Goal: Task Accomplishment & Management: Use online tool/utility

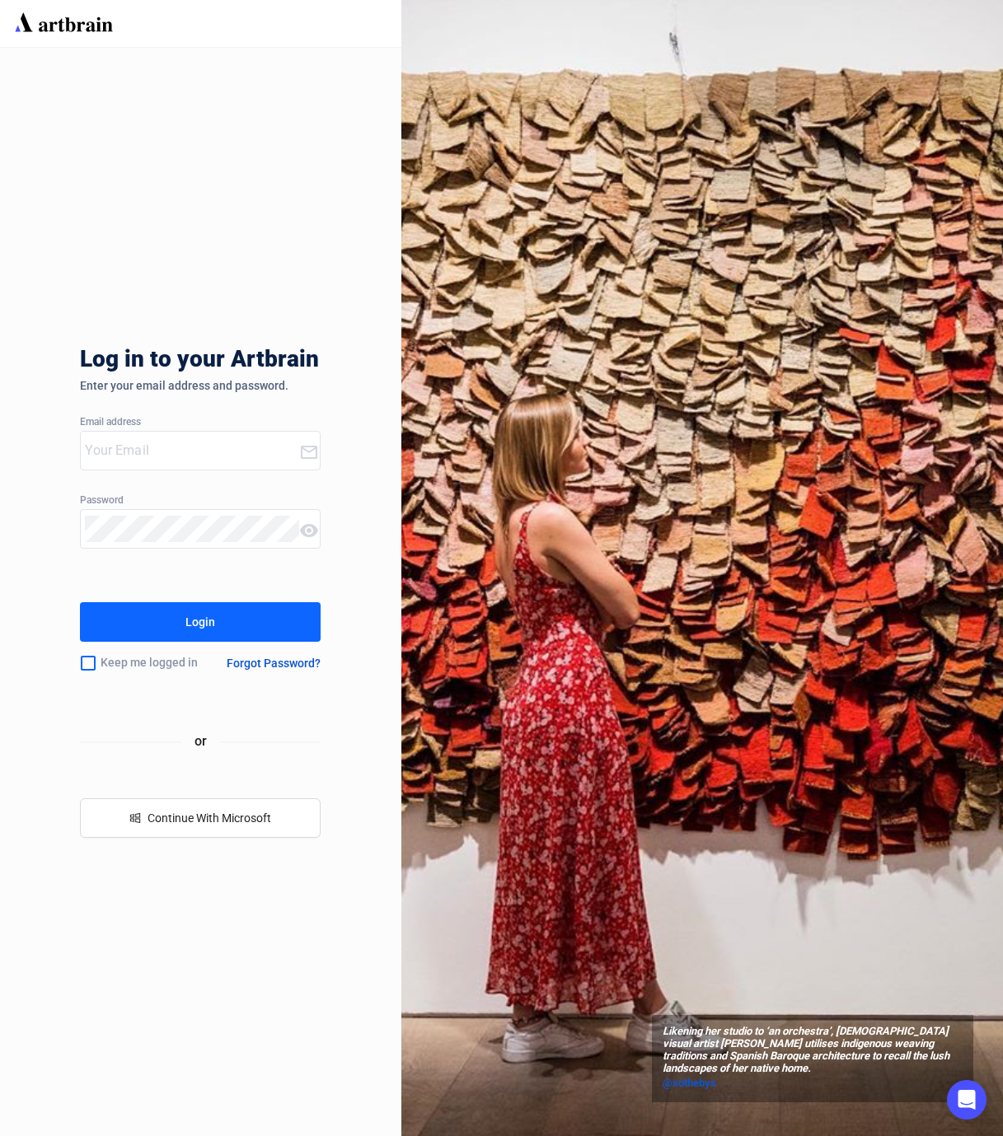
type input "[PERSON_NAME][EMAIL_ADDRESS][DOMAIN_NAME]"
click at [208, 624] on div "Login" at bounding box center [200, 622] width 30 height 26
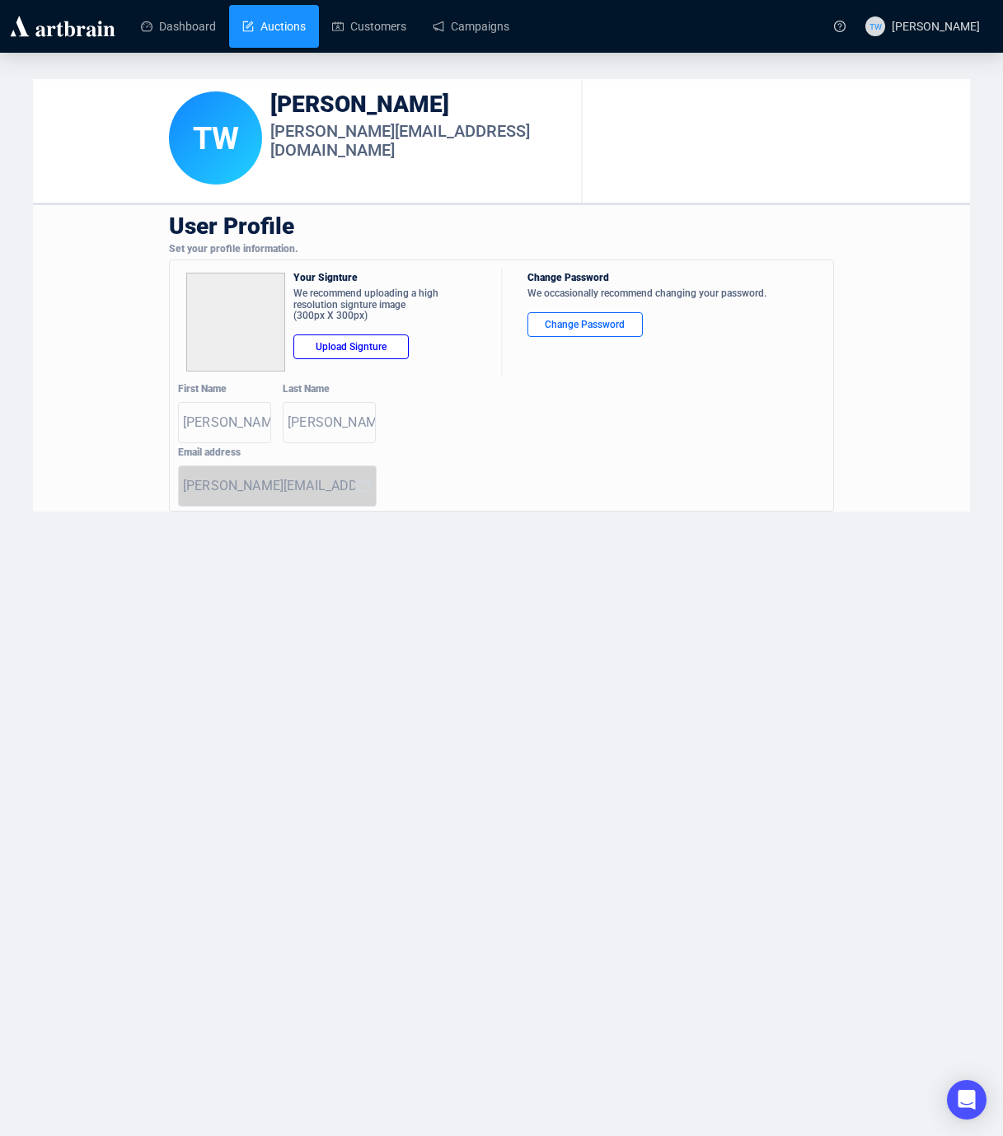
click at [299, 17] on link "Auctions" at bounding box center [273, 26] width 63 height 43
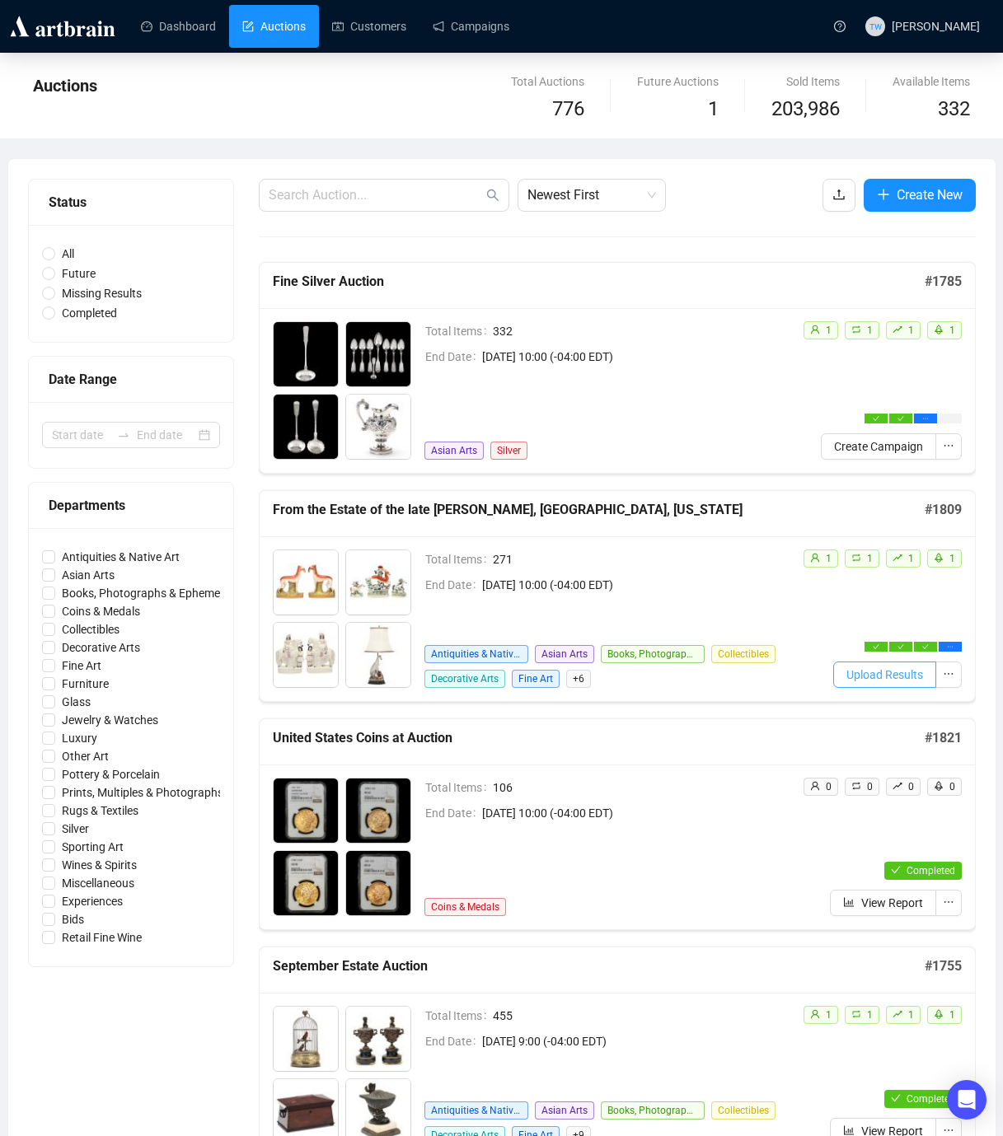
click at [898, 678] on span "Upload Results" at bounding box center [884, 675] width 77 height 18
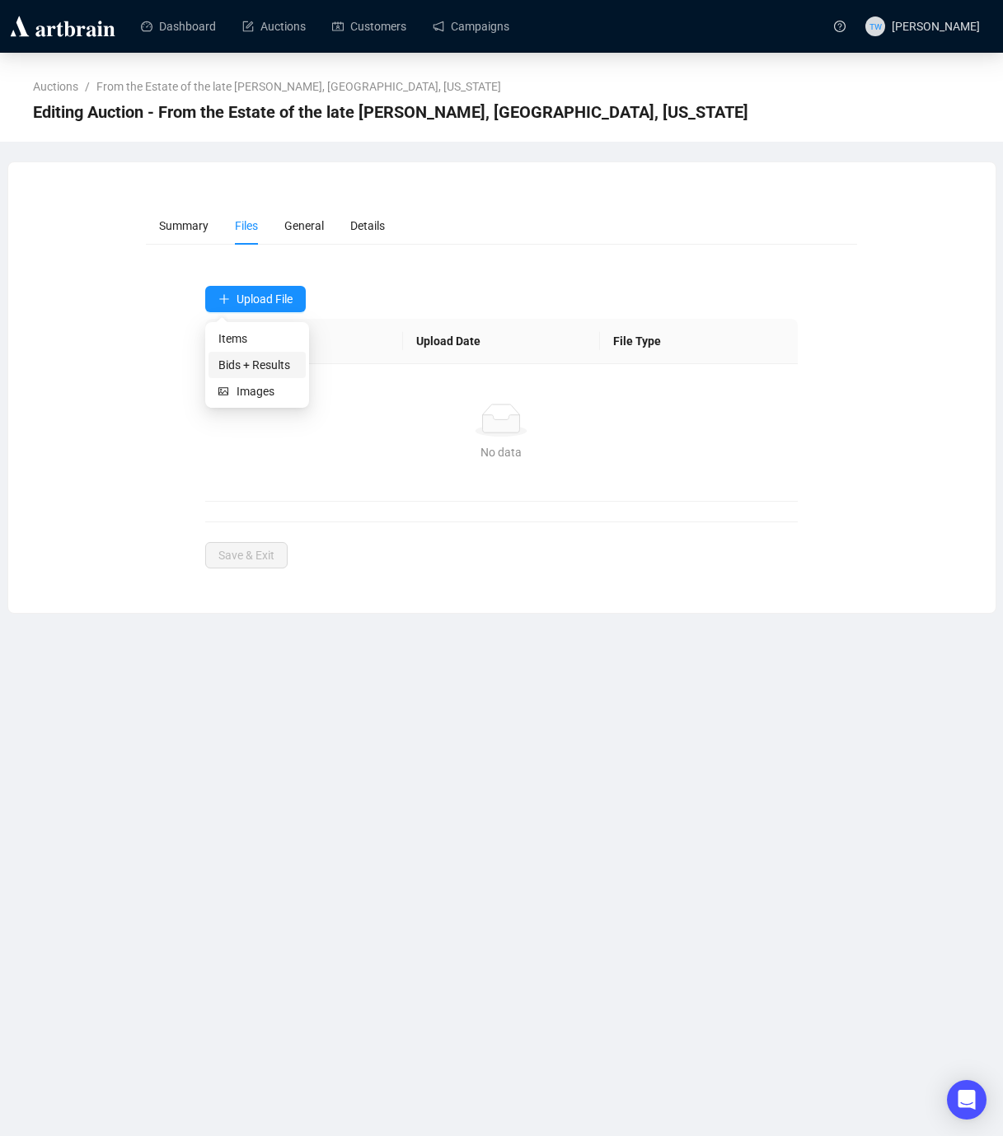
click at [251, 367] on span "Bids + Results" at bounding box center [256, 365] width 77 height 18
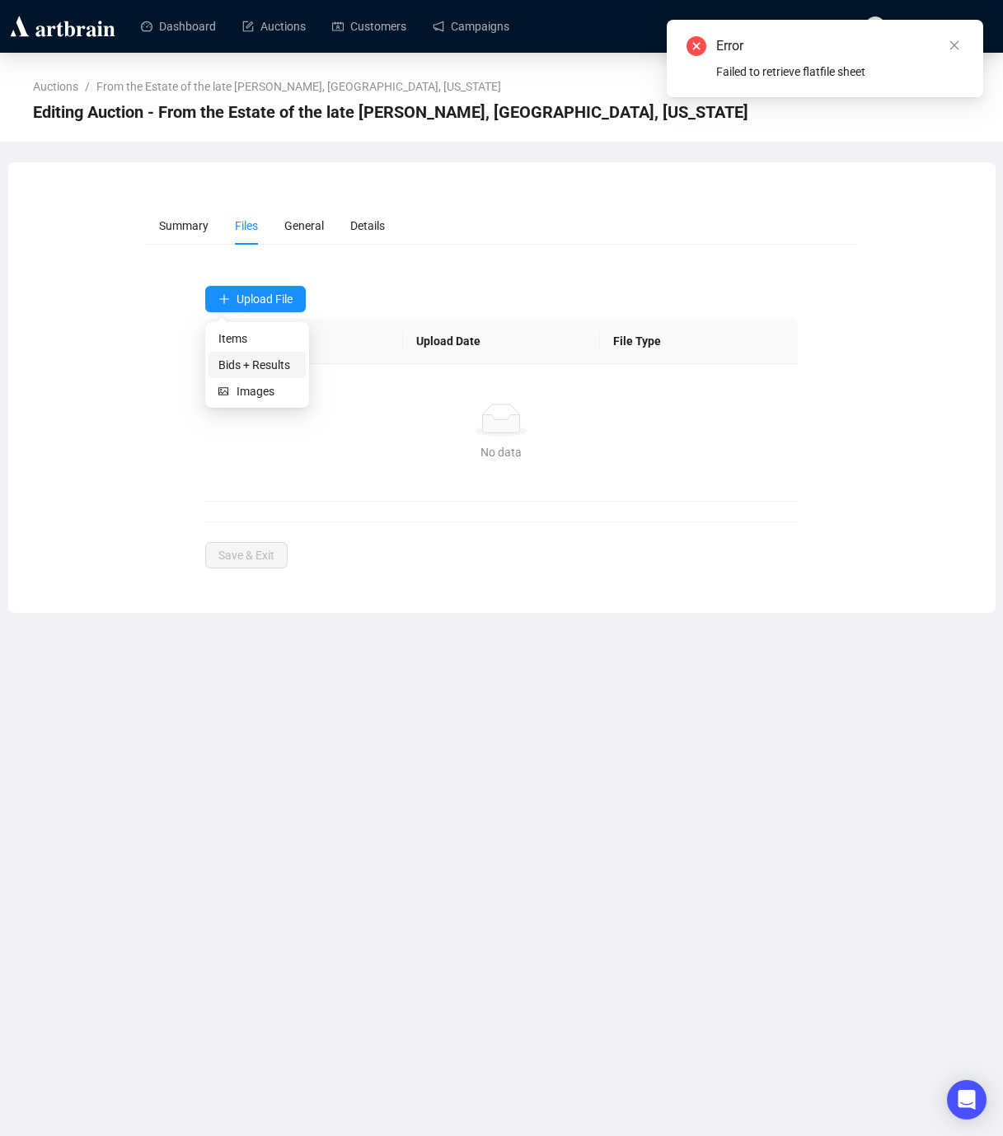
click at [248, 365] on span "Bids + Results" at bounding box center [256, 365] width 77 height 18
click at [952, 45] on icon "close" at bounding box center [954, 46] width 12 height 12
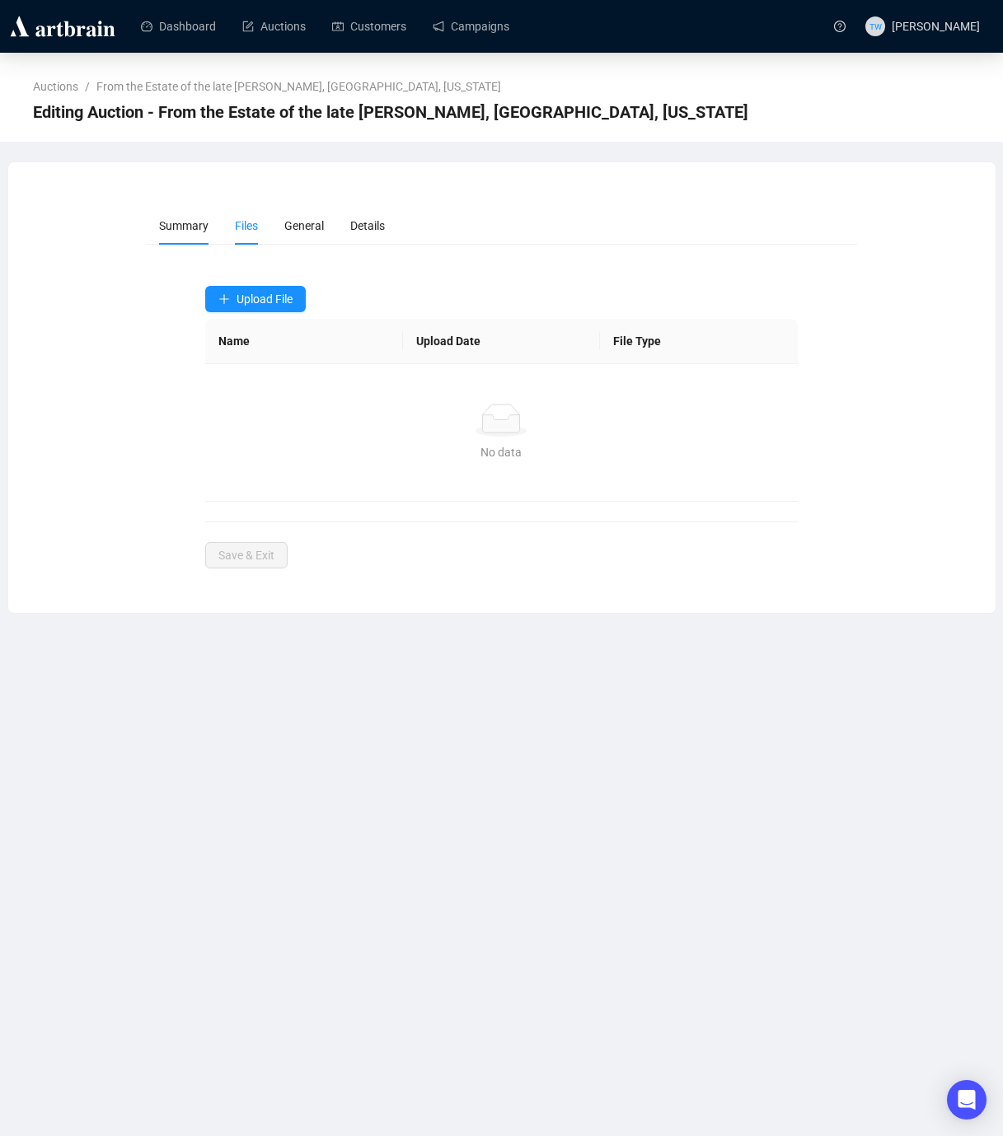
click at [199, 224] on span "Summary" at bounding box center [183, 225] width 49 height 13
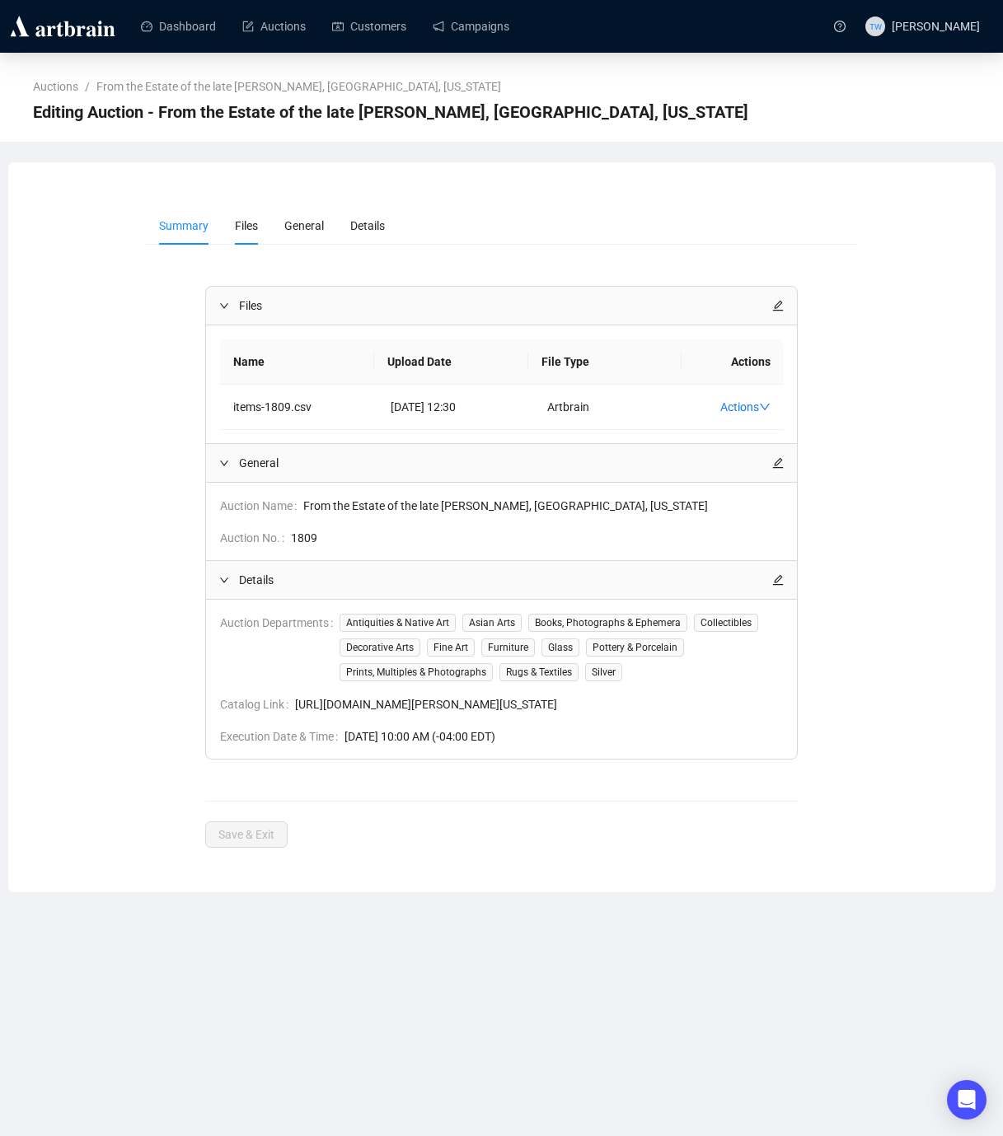
click at [254, 229] on span "Files" at bounding box center [246, 225] width 23 height 13
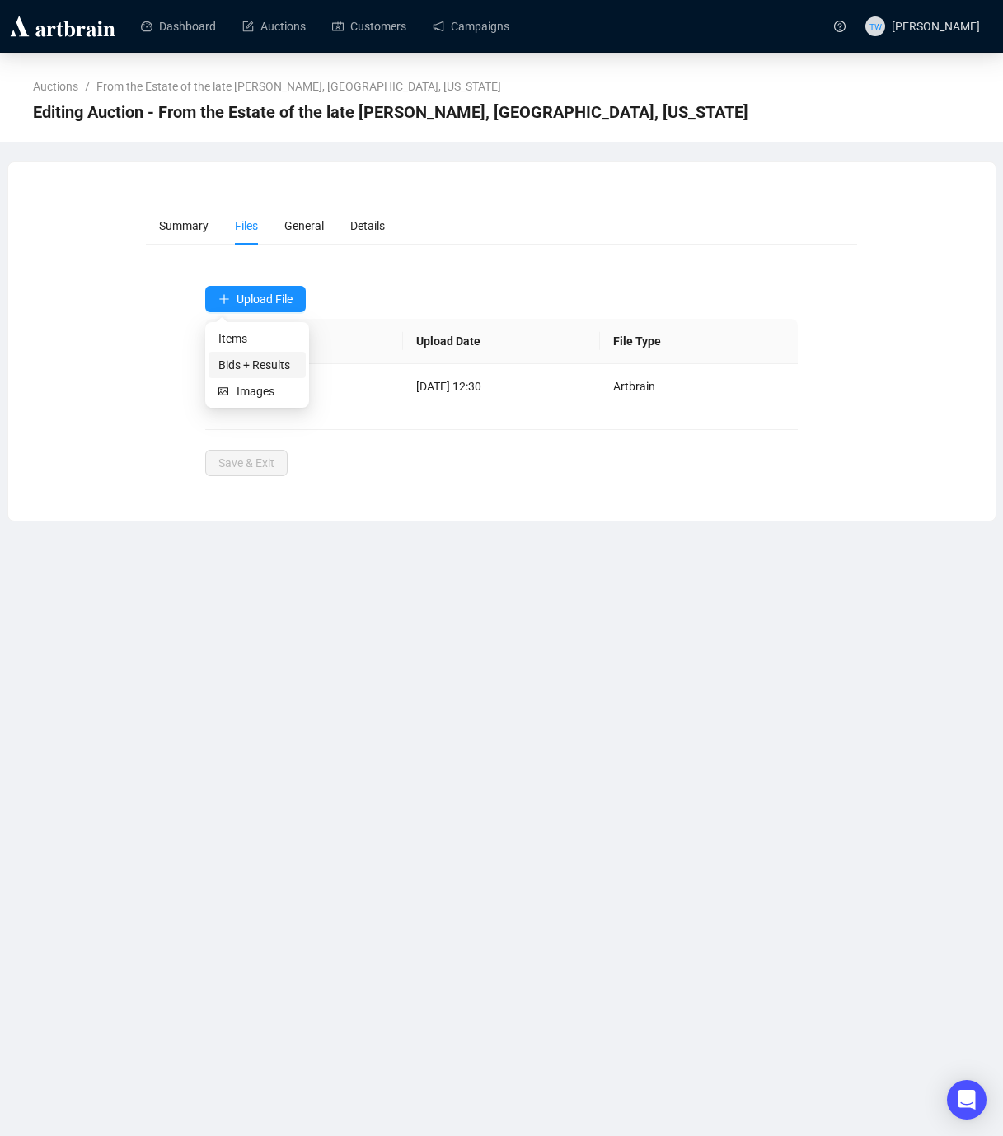
click at [250, 370] on span "Bids + Results" at bounding box center [256, 365] width 77 height 18
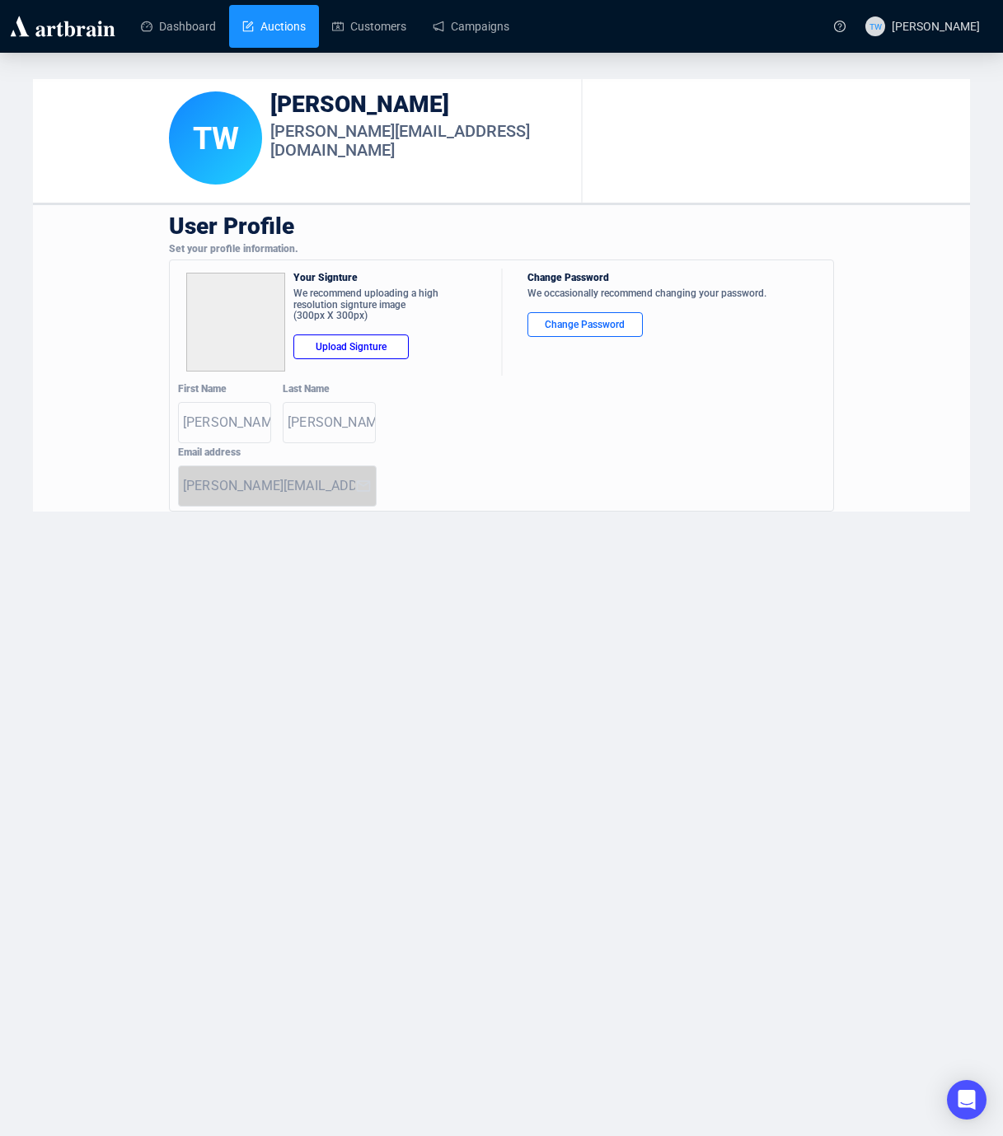
click at [296, 33] on link "Auctions" at bounding box center [273, 26] width 63 height 43
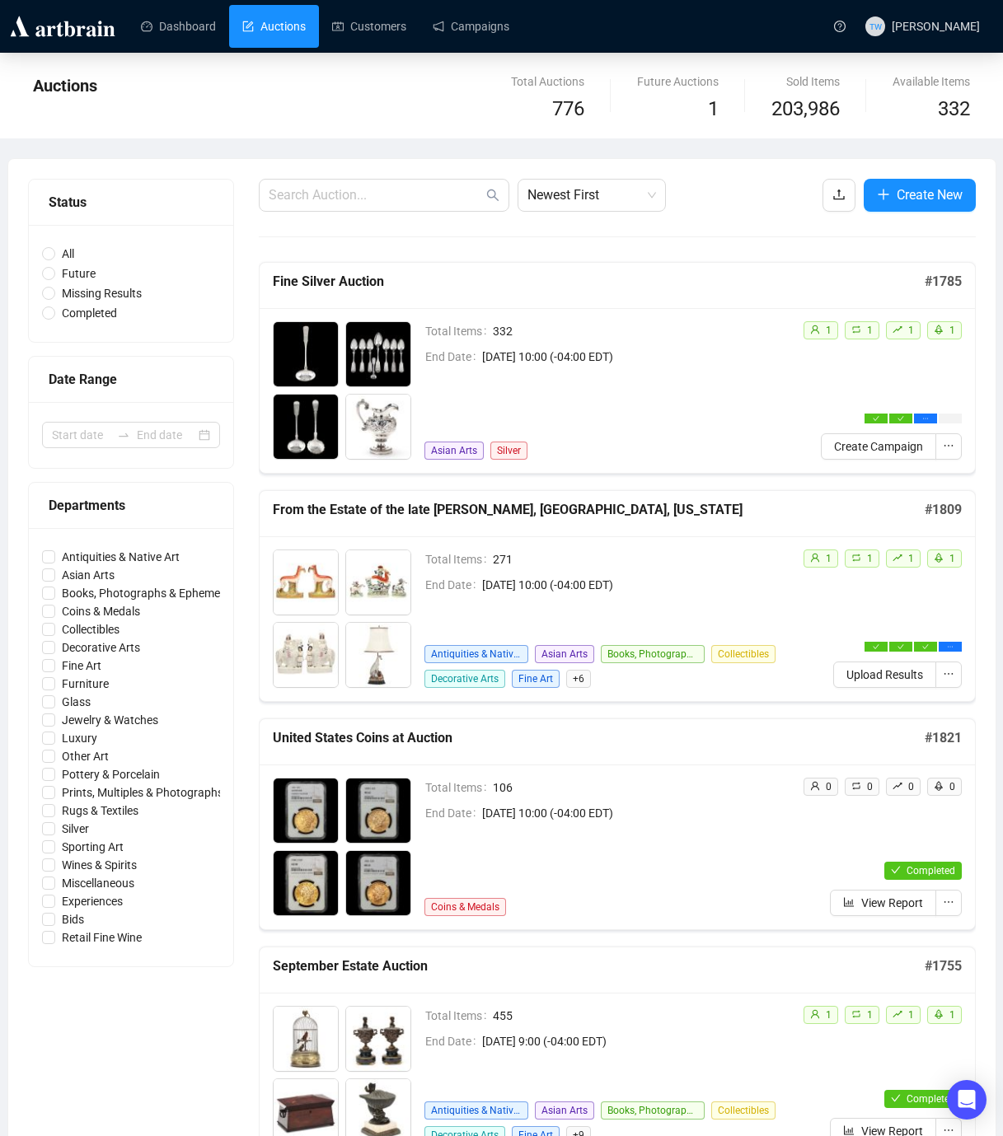
click at [882, 672] on span "Upload Results" at bounding box center [884, 675] width 77 height 18
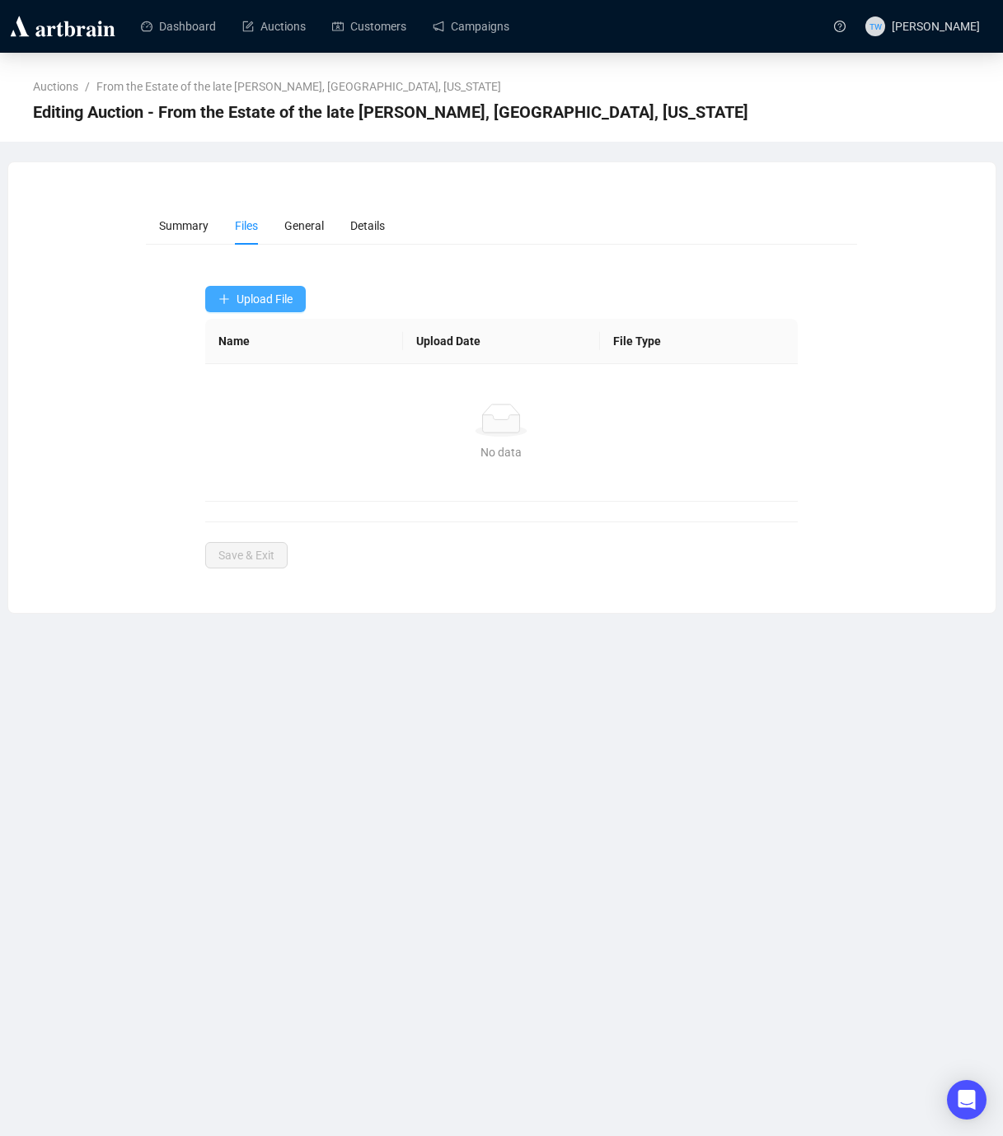
click at [283, 300] on span "Upload File" at bounding box center [264, 298] width 56 height 13
click at [260, 358] on span "Bids + Results" at bounding box center [256, 365] width 77 height 18
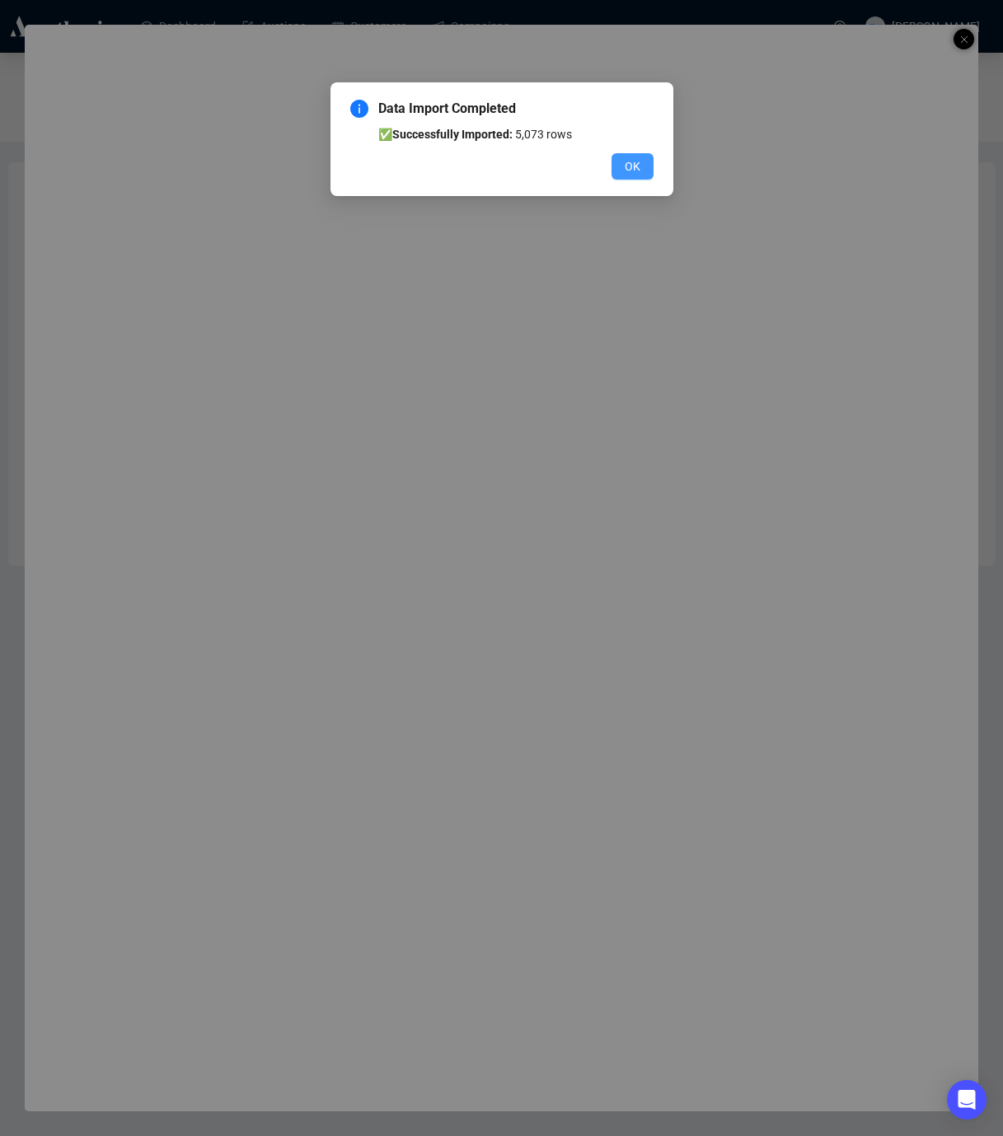
click at [632, 175] on span "OK" at bounding box center [632, 166] width 16 height 18
